Goal: Information Seeking & Learning: Learn about a topic

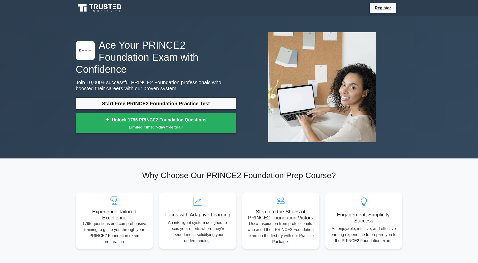
click at [199, 98] on link "Start Free PRINCE2 Foundation Practice Test" at bounding box center [156, 104] width 160 height 12
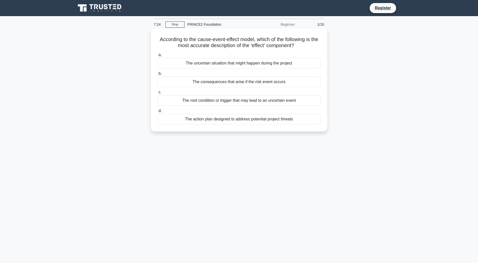
click at [183, 76] on label "b. The consequences that arise if the risk event occurs" at bounding box center [239, 79] width 163 height 17
click at [158, 75] on input "b. The consequences that arise if the risk event occurs" at bounding box center [158, 73] width 0 height 3
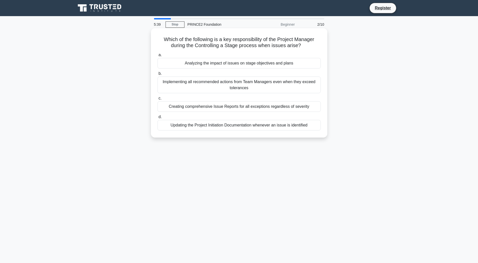
click at [257, 84] on div "Implementing all recommended actions from Team Managers even when they exceed t…" at bounding box center [239, 85] width 163 height 17
click at [158, 75] on input "b. Implementing all recommended actions from Team Managers even when they excee…" at bounding box center [158, 73] width 0 height 3
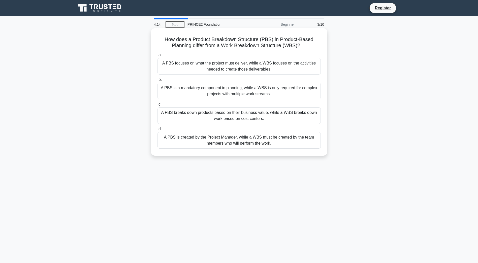
click at [245, 90] on div "A PBS is a mandatory component in planning, while a WBS is only required for co…" at bounding box center [239, 91] width 163 height 17
click at [158, 81] on input "b. A PBS is a mandatory component in planning, while a WBS is only required for…" at bounding box center [158, 79] width 0 height 3
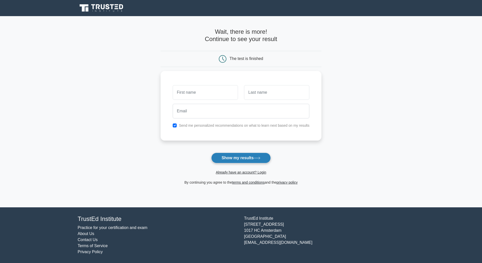
click at [255, 160] on button "Show my results" at bounding box center [240, 158] width 59 height 11
click at [324, 100] on main "Wait, there is more! Continue to see your result The test is finished and the" at bounding box center [241, 111] width 482 height 191
click at [184, 91] on input "text" at bounding box center [205, 91] width 65 height 15
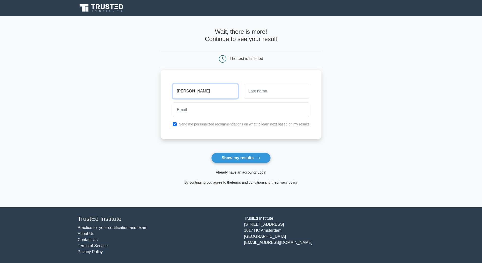
type input "Ja"
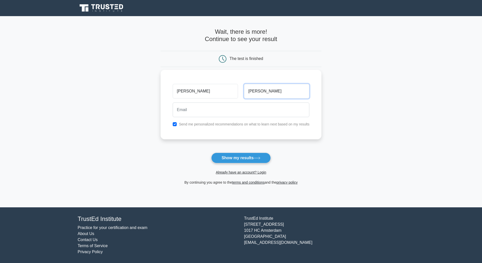
type input "Ty"
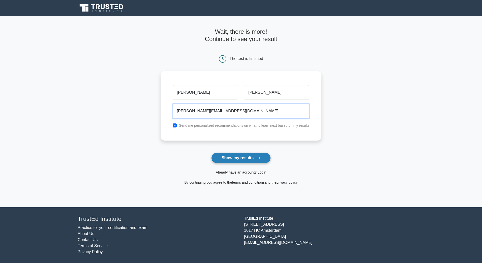
type input "Muro@gmail.com"
click at [244, 157] on button "Show my results" at bounding box center [240, 158] width 59 height 11
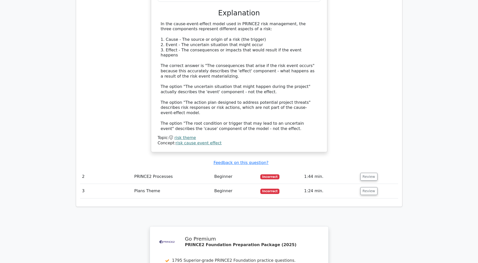
scroll to position [506, 0]
click at [370, 172] on button "Review" at bounding box center [368, 176] width 17 height 8
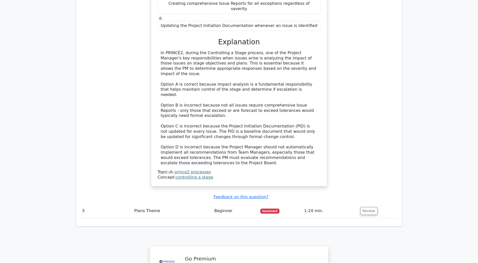
scroll to position [764, 0]
click at [370, 207] on button "Review" at bounding box center [368, 211] width 17 height 8
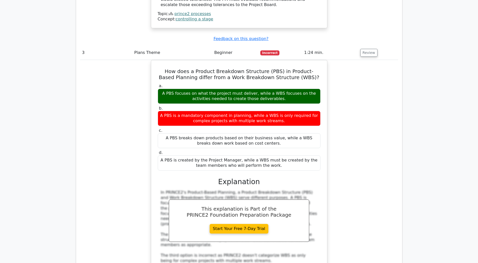
scroll to position [923, 0]
